Goal: Information Seeking & Learning: Learn about a topic

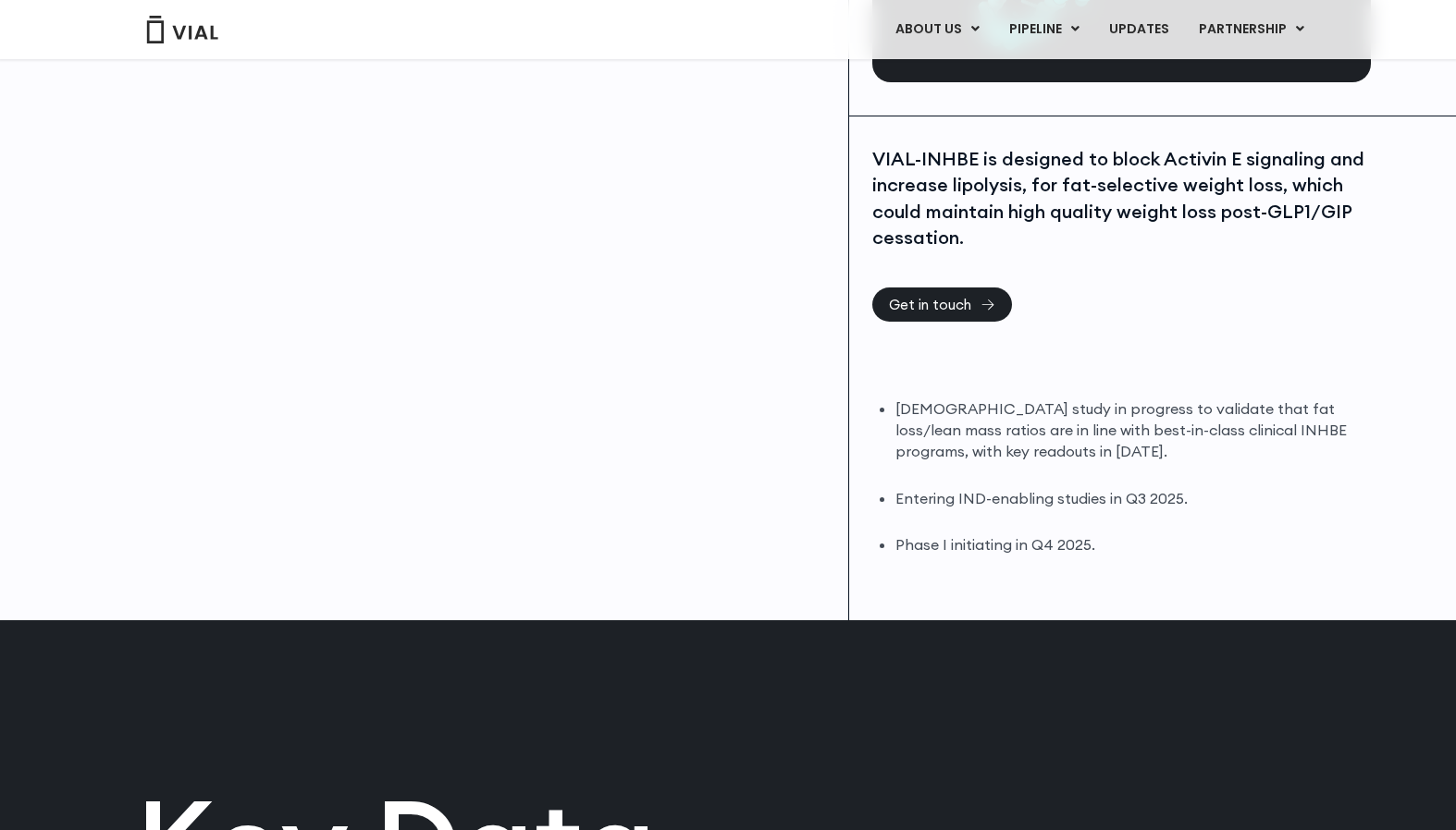
scroll to position [386, 0]
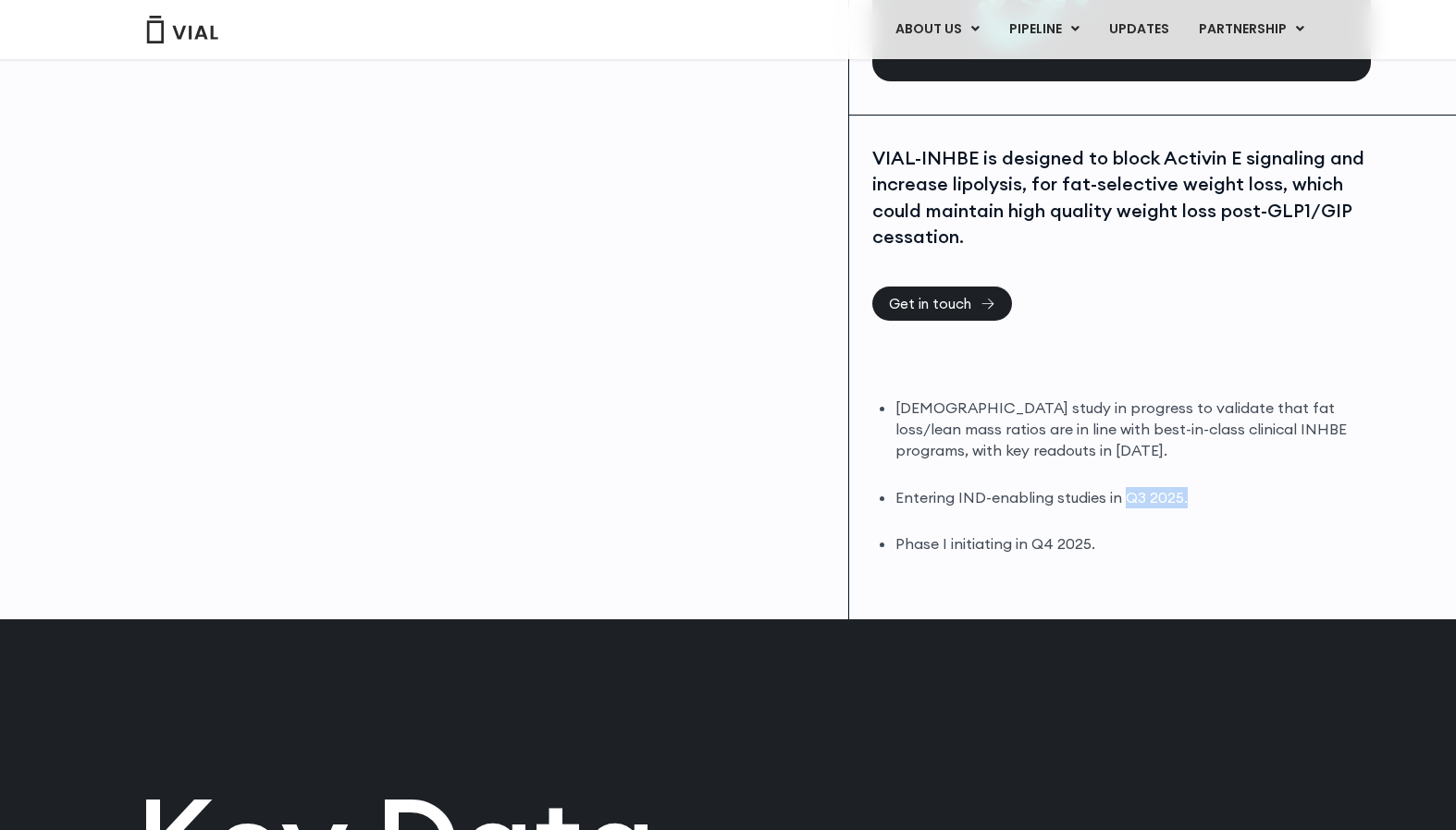
drag, startPoint x: 1126, startPoint y: 459, endPoint x: 1193, endPoint y: 463, distance: 67.1
click at [1193, 488] on li "Entering IND-enabling studies in Q3 2025." at bounding box center [1131, 498] width 471 height 21
click at [999, 488] on li "Entering IND-enabling studies in Q3 2025." at bounding box center [1131, 498] width 471 height 21
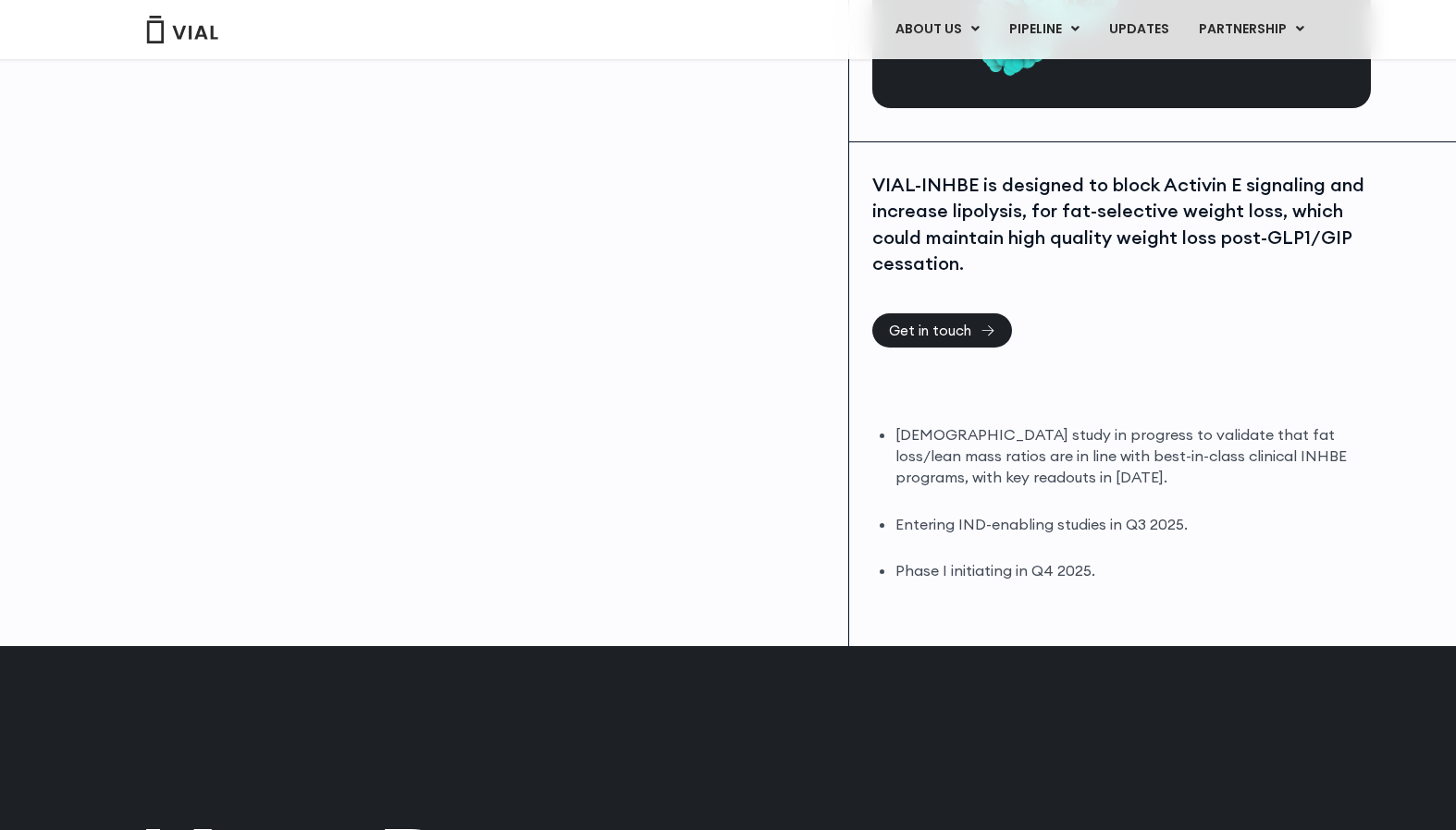
scroll to position [342, 0]
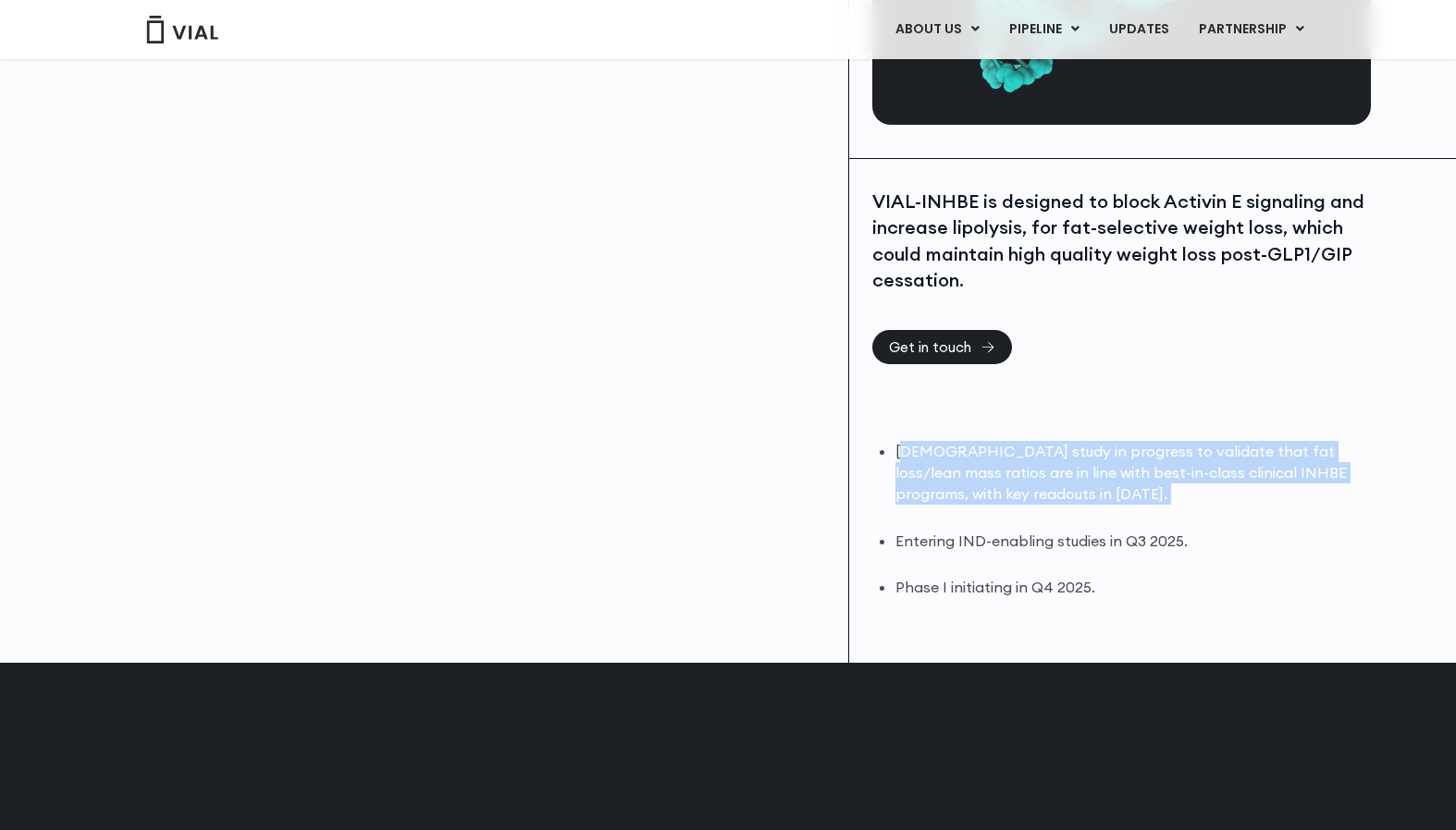
drag, startPoint x: 901, startPoint y: 413, endPoint x: 1025, endPoint y: 475, distance: 138.6
click at [1025, 475] on ul "[DEMOGRAPHIC_DATA] study in progress to validate that fat loss/lean mass ratios…" at bounding box center [1131, 520] width 471 height 158
click at [1039, 457] on li "[DEMOGRAPHIC_DATA] study in progress to validate that fat loss/lean mass ratios…" at bounding box center [1131, 473] width 471 height 64
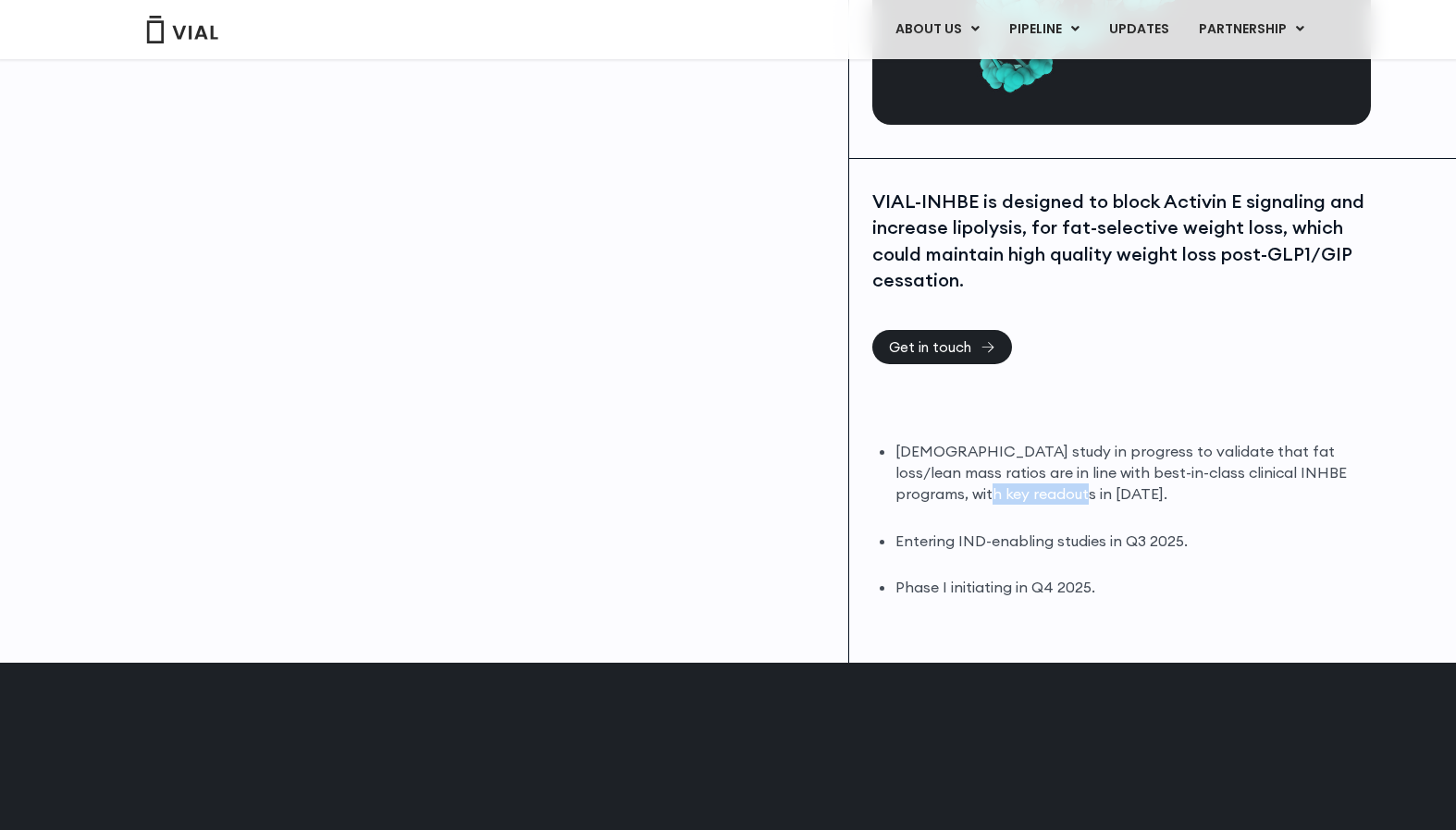
drag, startPoint x: 895, startPoint y: 459, endPoint x: 986, endPoint y: 466, distance: 91.3
click at [986, 466] on li "[DEMOGRAPHIC_DATA] study in progress to validate that fat loss/lean mass ratios…" at bounding box center [1131, 473] width 471 height 64
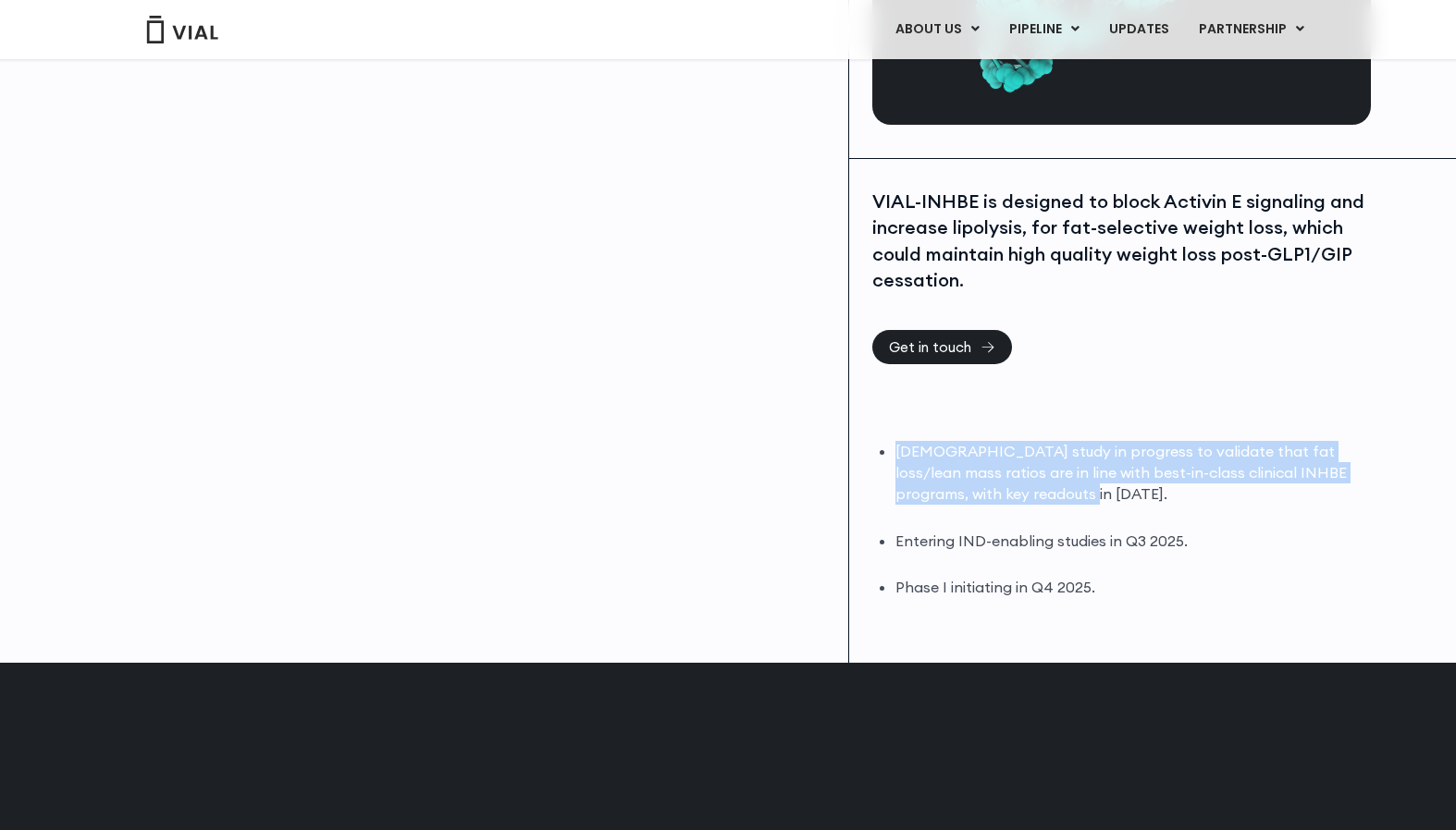
drag, startPoint x: 897, startPoint y: 414, endPoint x: 1263, endPoint y: 458, distance: 368.6
click at [1263, 458] on li "[DEMOGRAPHIC_DATA] study in progress to validate that fat loss/lean mass ratios…" at bounding box center [1131, 473] width 471 height 64
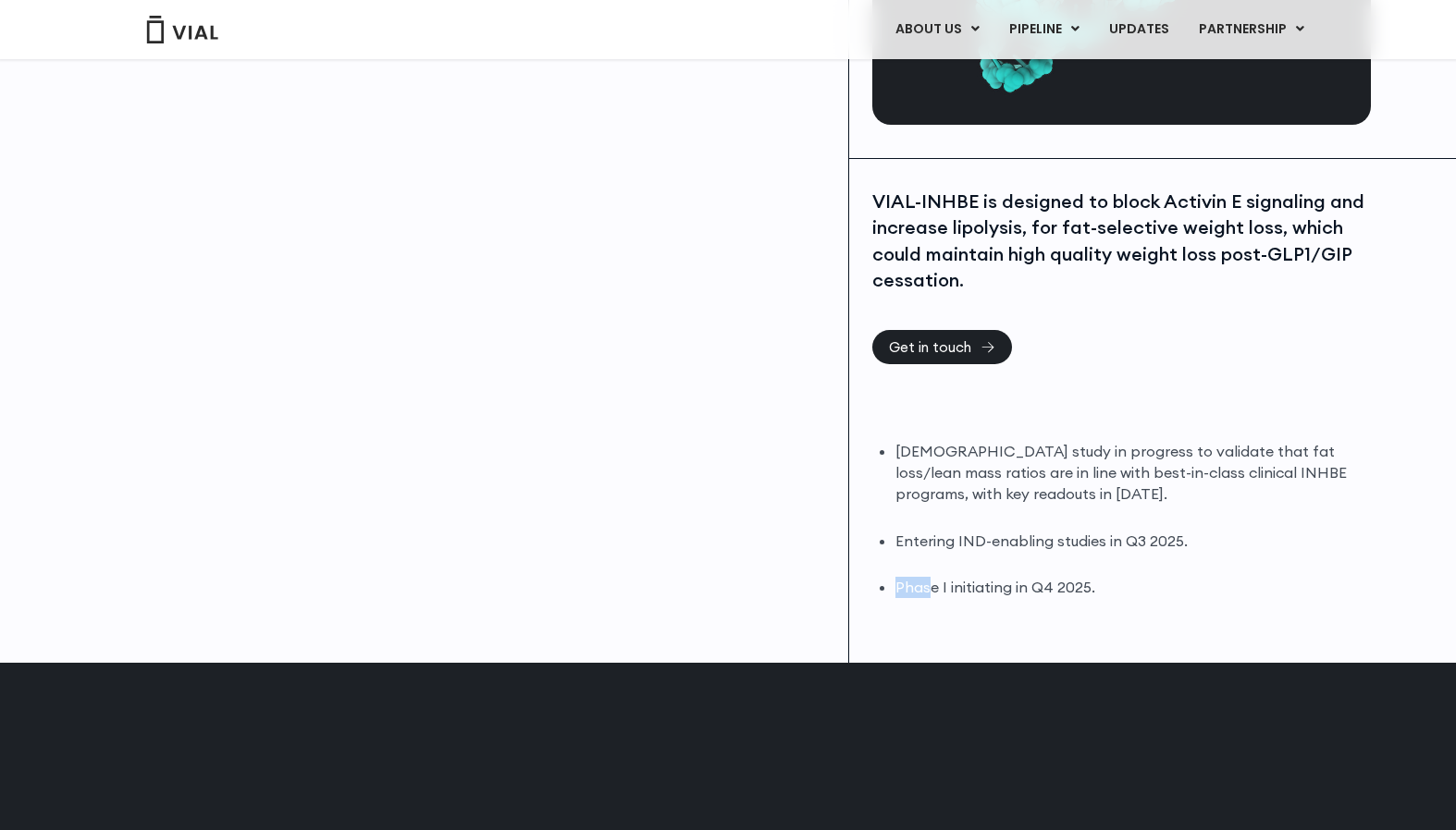
drag, startPoint x: 894, startPoint y: 550, endPoint x: 1052, endPoint y: 577, distance: 160.3
click at [926, 577] on li "Phase I initiating in Q4 2025." at bounding box center [1131, 587] width 471 height 21
click at [1075, 579] on div "VIAL-INHBE is designed to block Activin E signaling and increase lipolysis, for…" at bounding box center [1122, 411] width 545 height 505
drag, startPoint x: 896, startPoint y: 551, endPoint x: 1100, endPoint y: 552, distance: 204.0
click at [1102, 577] on li "Phase I initiating in Q4 2025." at bounding box center [1131, 587] width 471 height 21
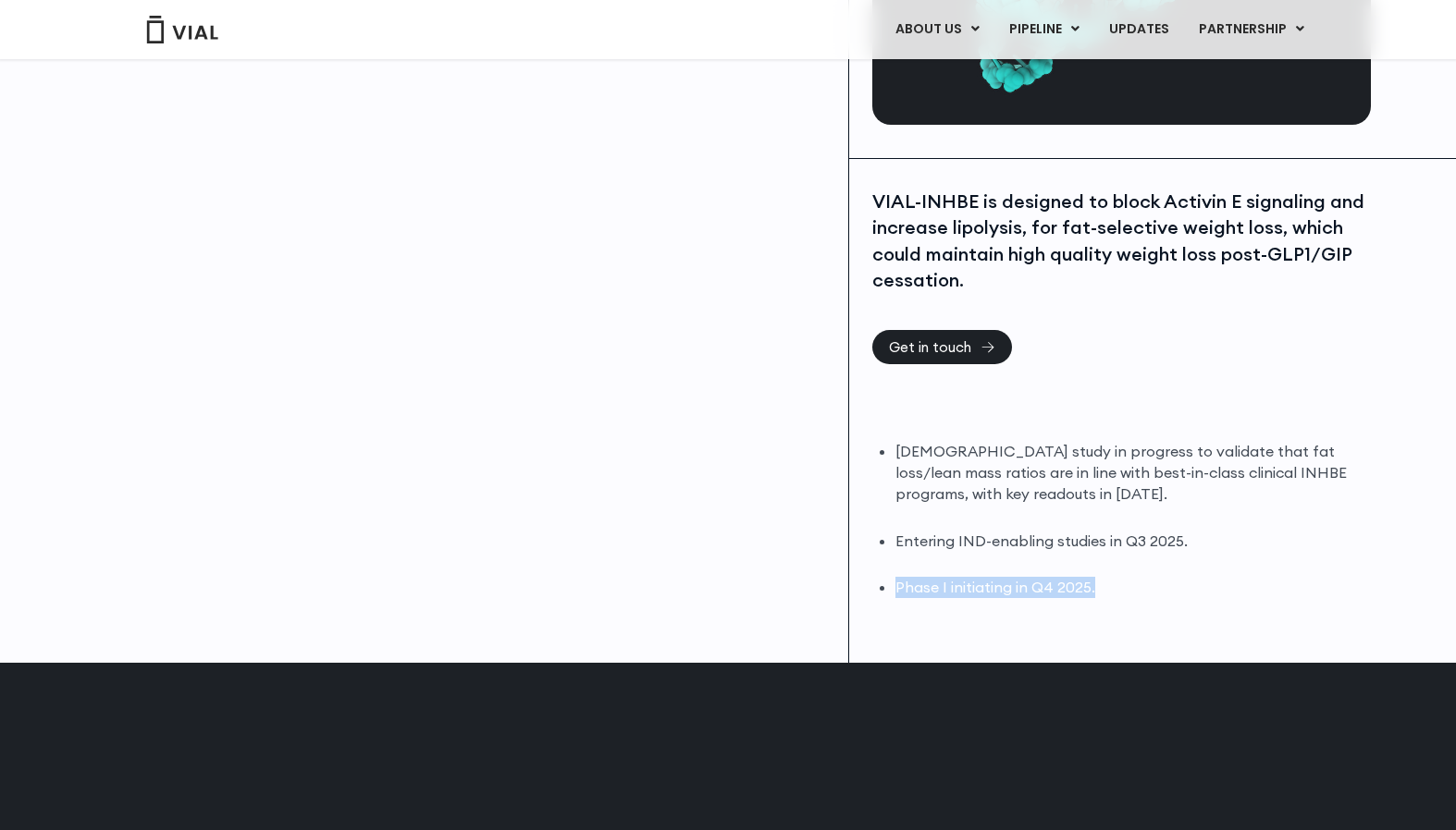
click at [1097, 577] on li "Phase I initiating in Q4 2025." at bounding box center [1131, 587] width 471 height 21
drag, startPoint x: 895, startPoint y: 550, endPoint x: 1098, endPoint y: 554, distance: 203.0
click at [1098, 577] on li "Phase I initiating in Q4 2025." at bounding box center [1131, 587] width 471 height 21
drag, startPoint x: 895, startPoint y: 505, endPoint x: 1073, endPoint y: 572, distance: 190.2
click at [1105, 556] on ul "[DEMOGRAPHIC_DATA] study in progress to validate that fat loss/lean mass ratios…" at bounding box center [1131, 520] width 471 height 158
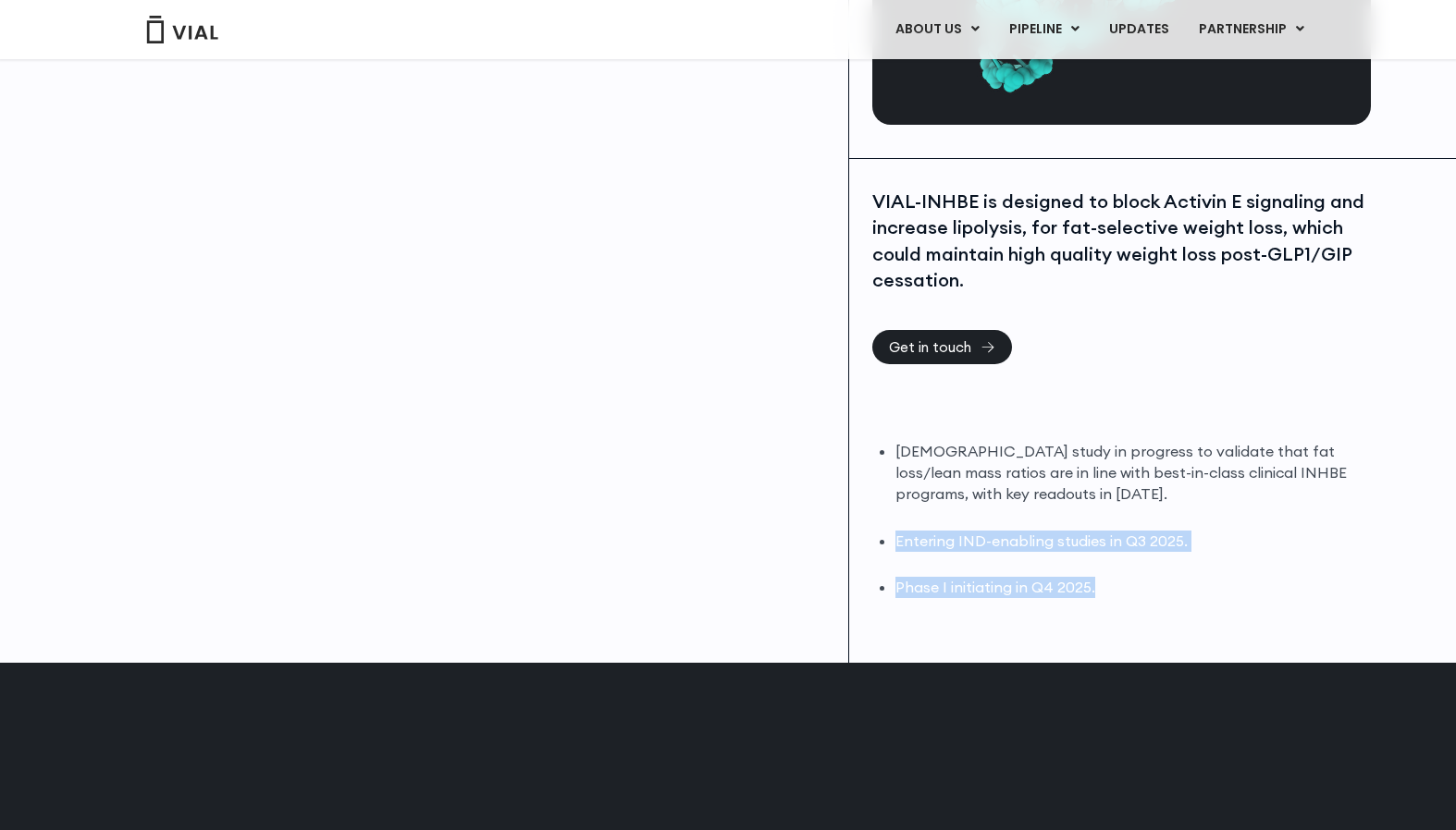
click at [974, 575] on div "VIAL-INHBE is designed to block Activin E signaling and increase lipolysis, for…" at bounding box center [1122, 411] width 545 height 505
drag, startPoint x: 895, startPoint y: 549, endPoint x: 1117, endPoint y: 560, distance: 222.3
click at [1117, 577] on li "Phase I initiating in Q4 2025." at bounding box center [1131, 587] width 471 height 21
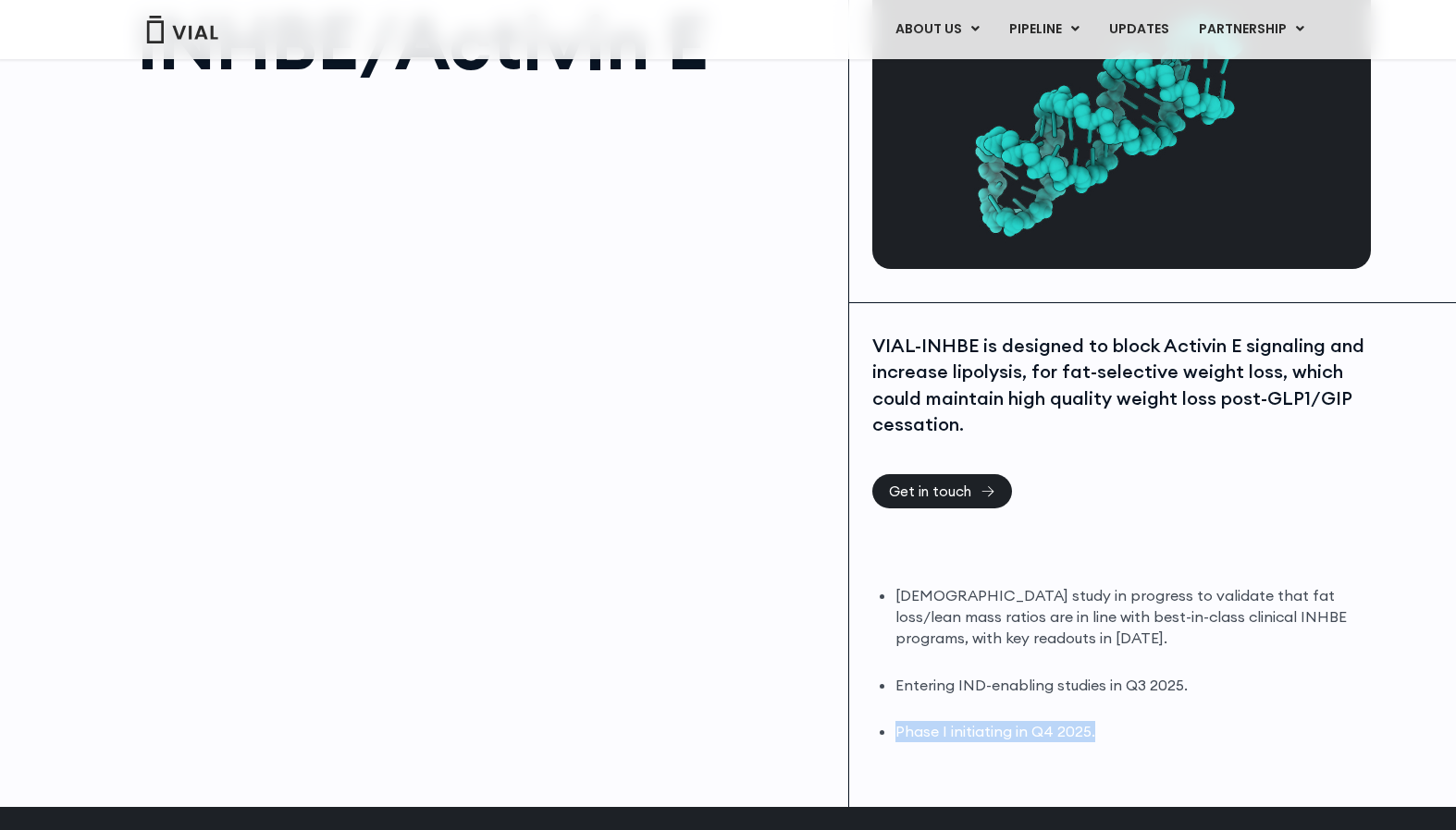
scroll to position [200, 0]
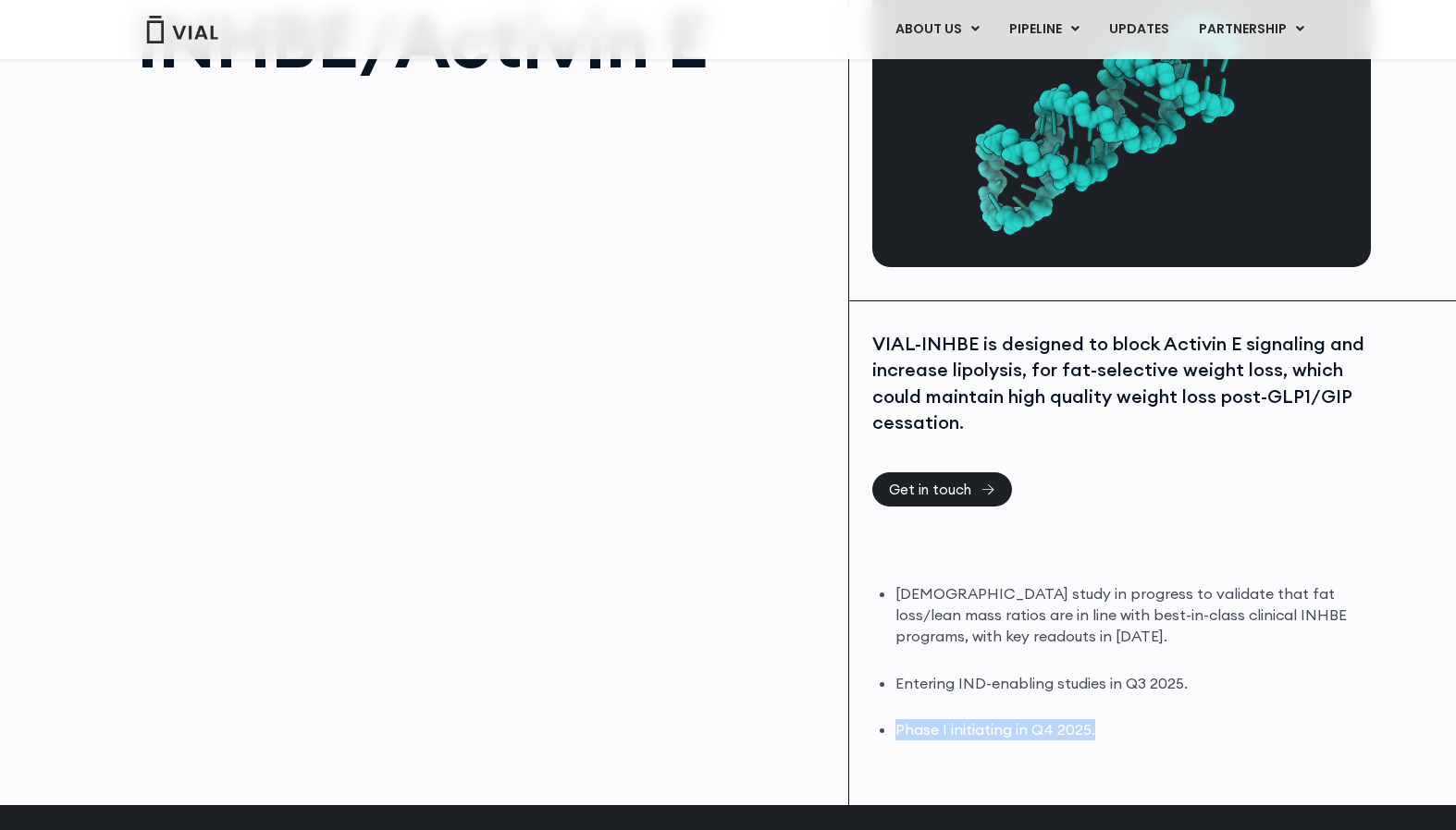
click at [1117, 673] on li "Entering IND-enabling studies in Q3 2025." at bounding box center [1131, 683] width 471 height 21
click at [973, 584] on li "[DEMOGRAPHIC_DATA] study in progress to validate that fat loss/lean mass ratios…" at bounding box center [1131, 616] width 471 height 64
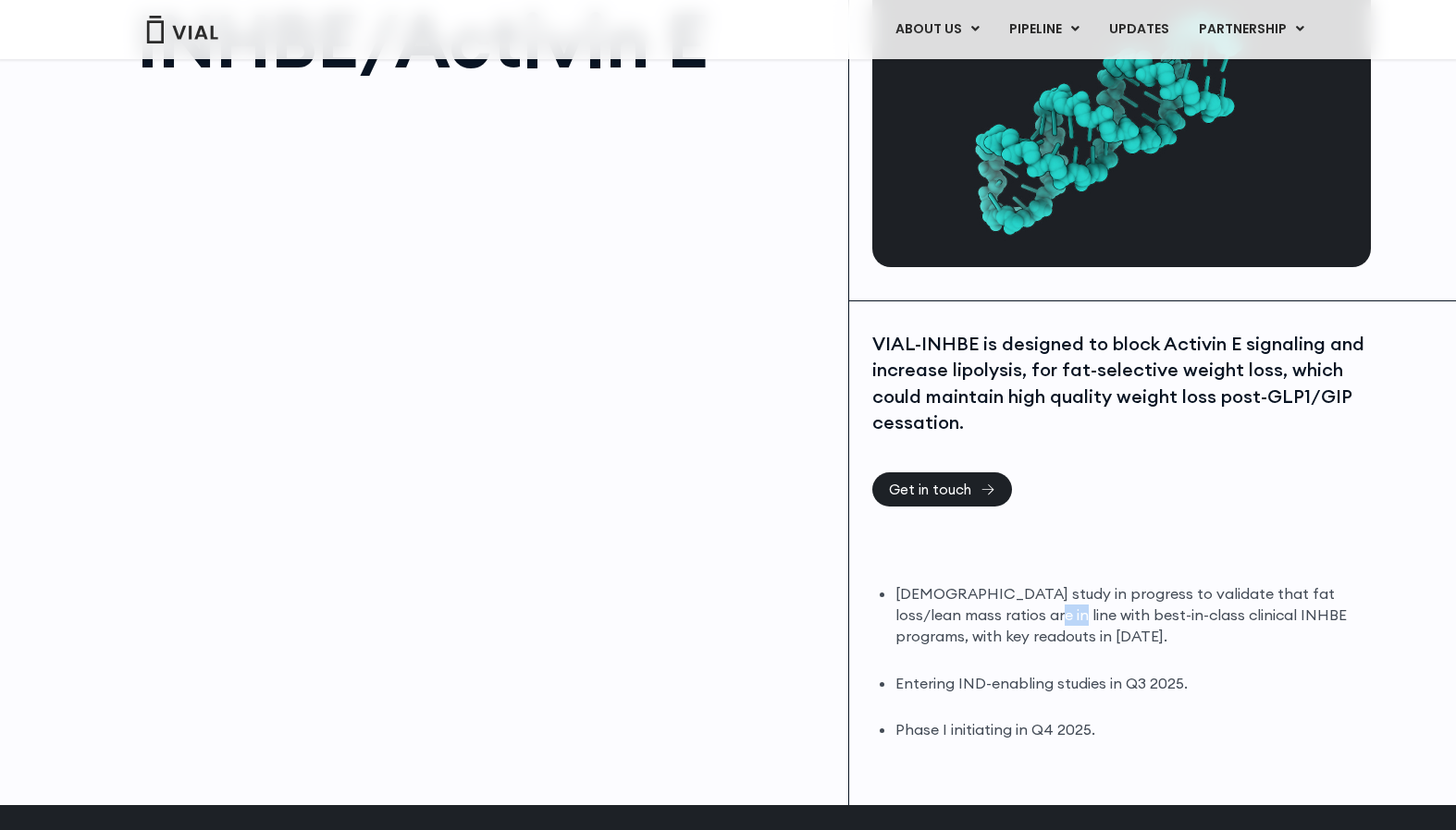
click at [973, 584] on li "[DEMOGRAPHIC_DATA] study in progress to validate that fat loss/lean mass ratios…" at bounding box center [1131, 616] width 471 height 64
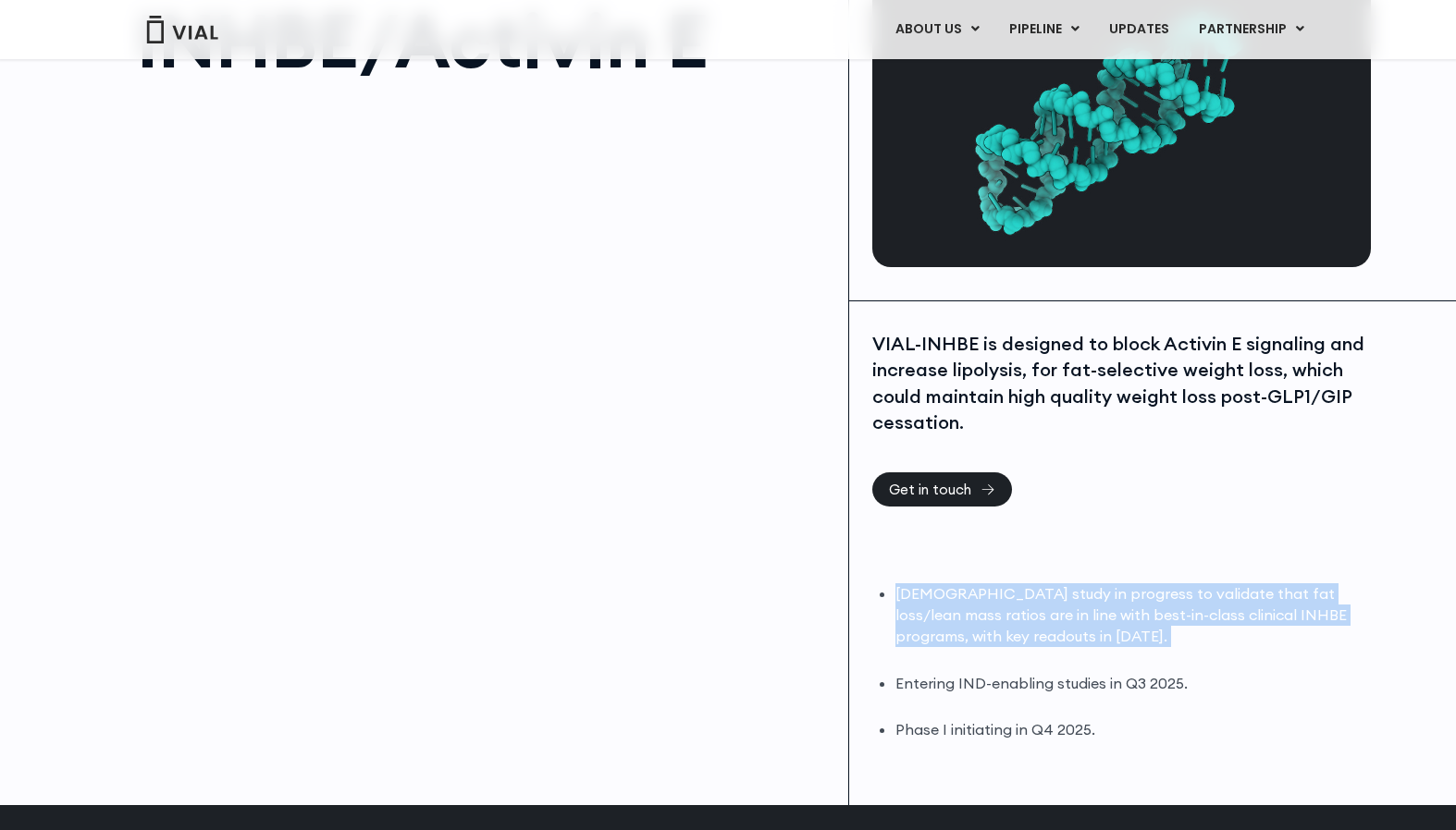
click at [999, 673] on li "Entering IND-enabling studies in Q3 2025." at bounding box center [1131, 683] width 471 height 21
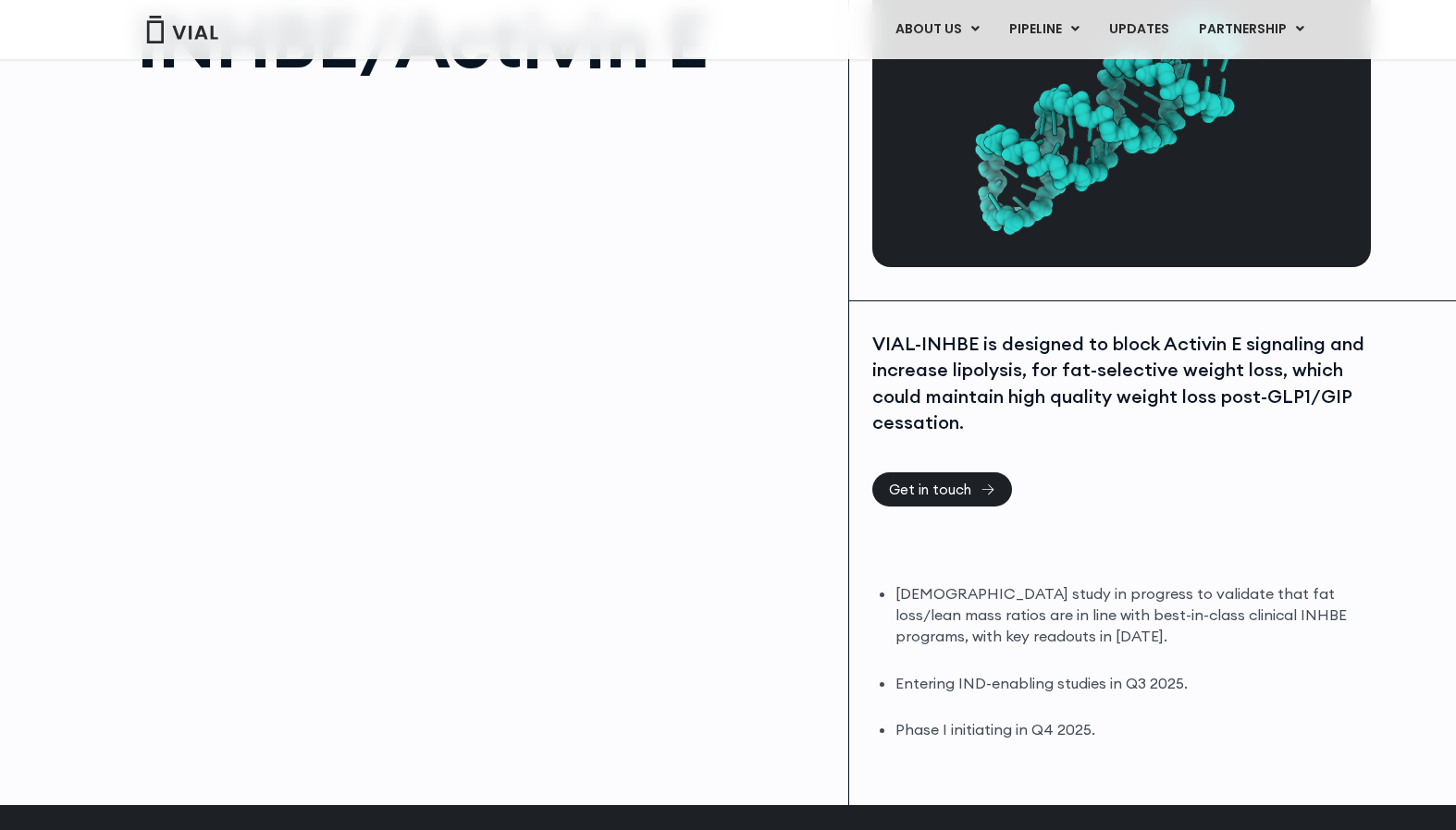
click at [999, 673] on li "Entering IND-enabling studies in Q3 2025." at bounding box center [1131, 683] width 471 height 21
click at [997, 673] on li "Entering IND-enabling studies in Q3 2025." at bounding box center [1131, 683] width 471 height 21
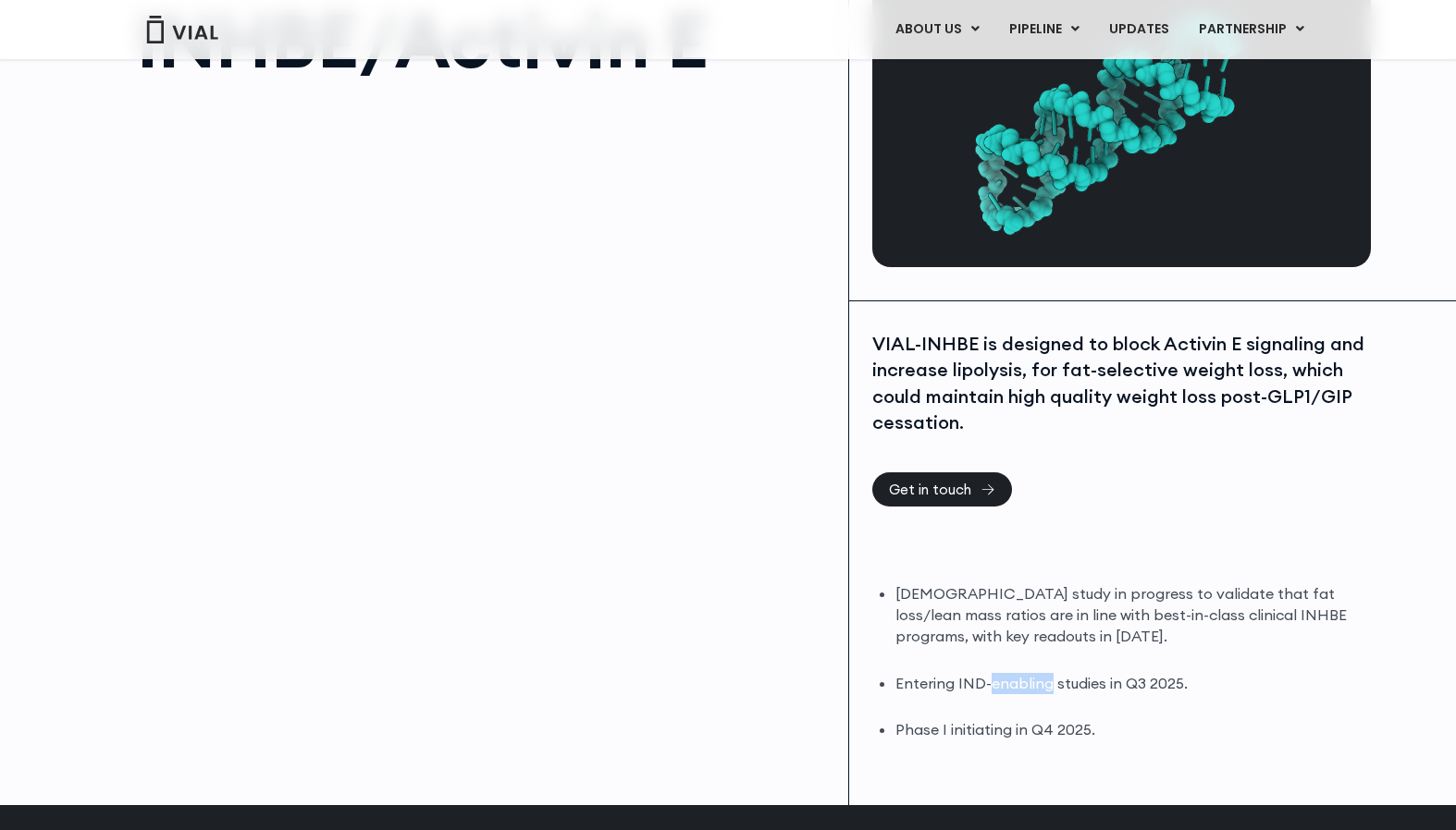
click at [997, 673] on li "Entering IND-enabling studies in Q3 2025." at bounding box center [1131, 683] width 471 height 21
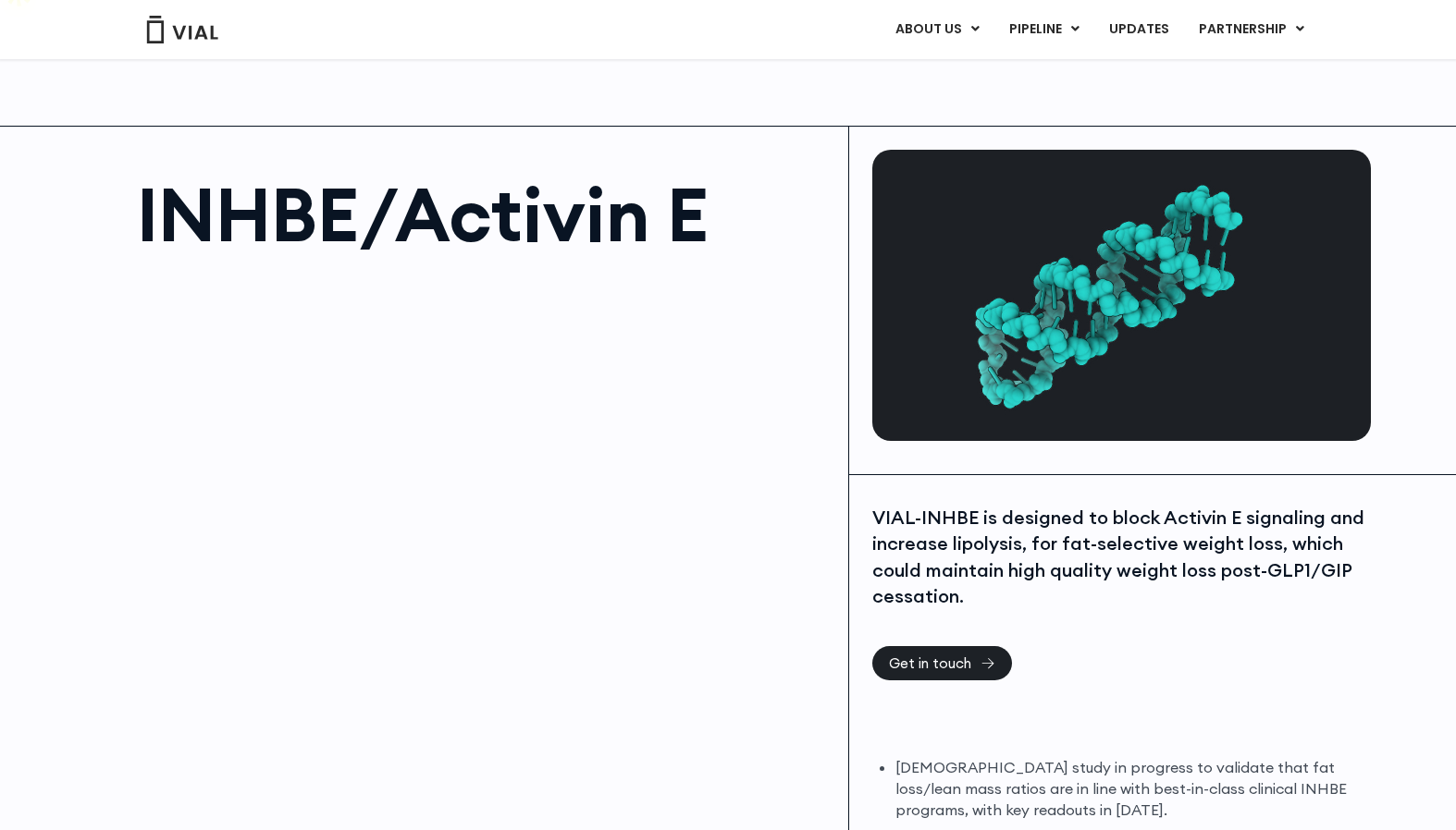
scroll to position [28, 0]
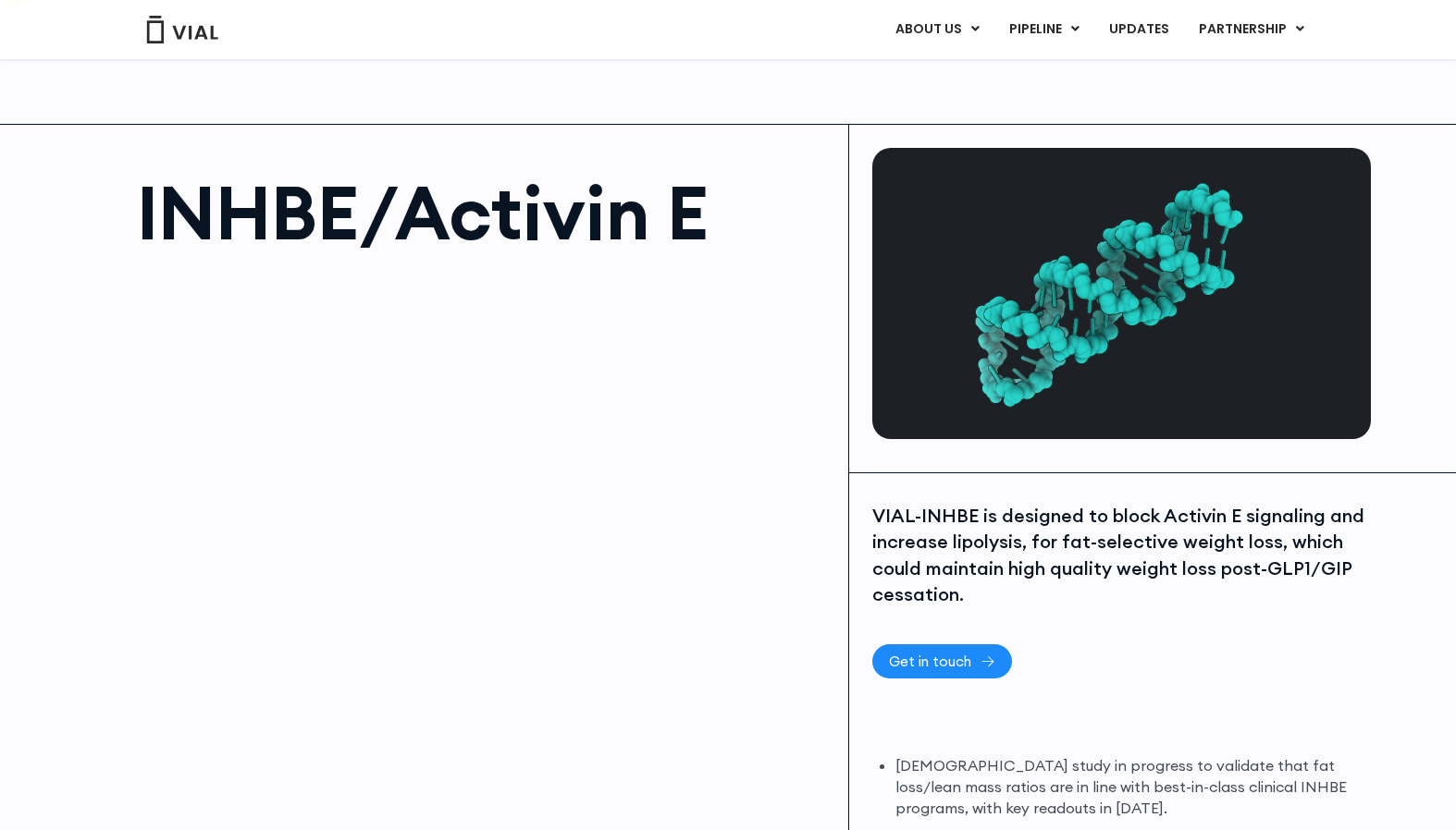
click at [960, 654] on span "Get in touch" at bounding box center [930, 661] width 83 height 14
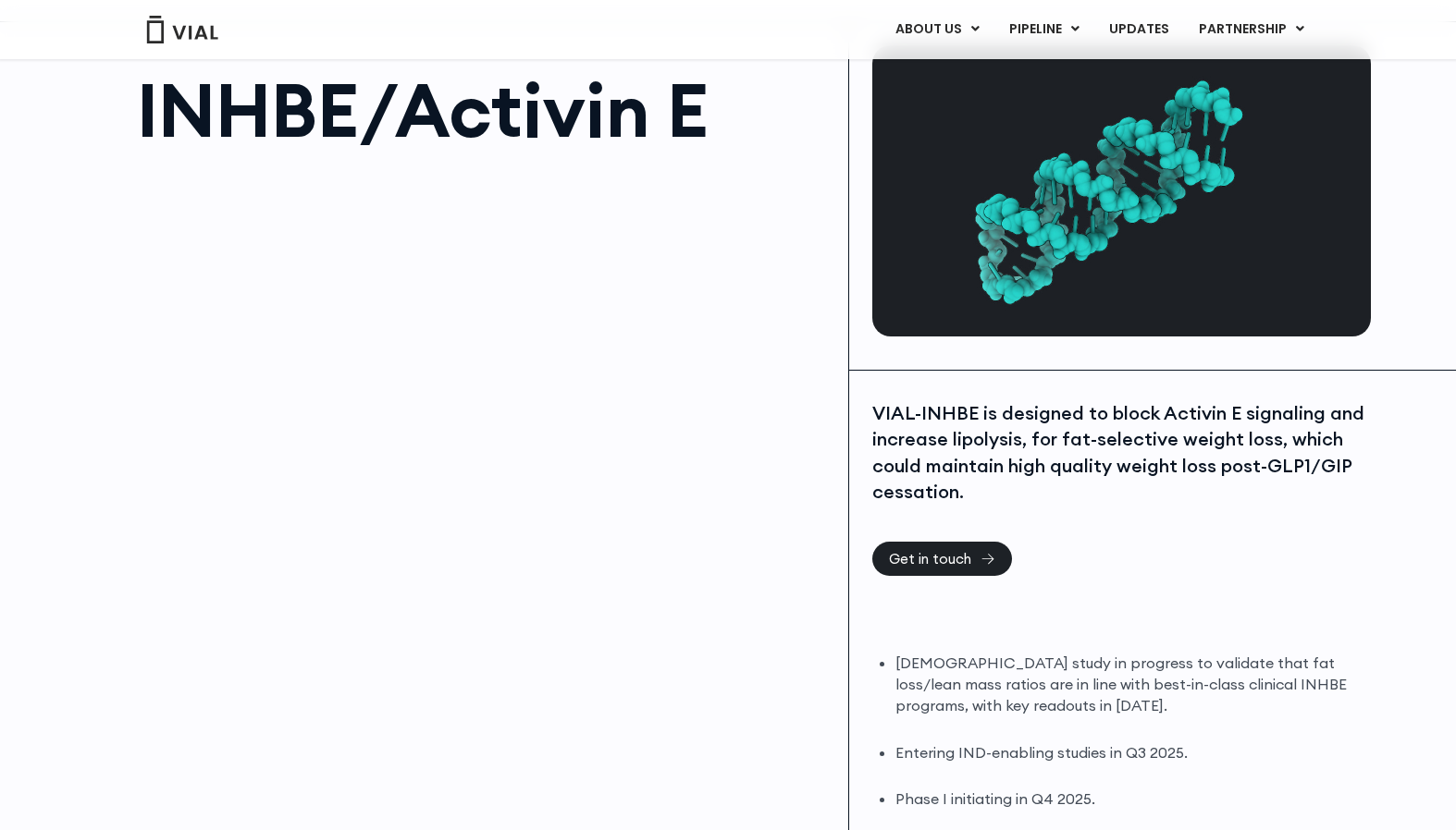
scroll to position [129, 0]
